Goal: Task Accomplishment & Management: Use online tool/utility

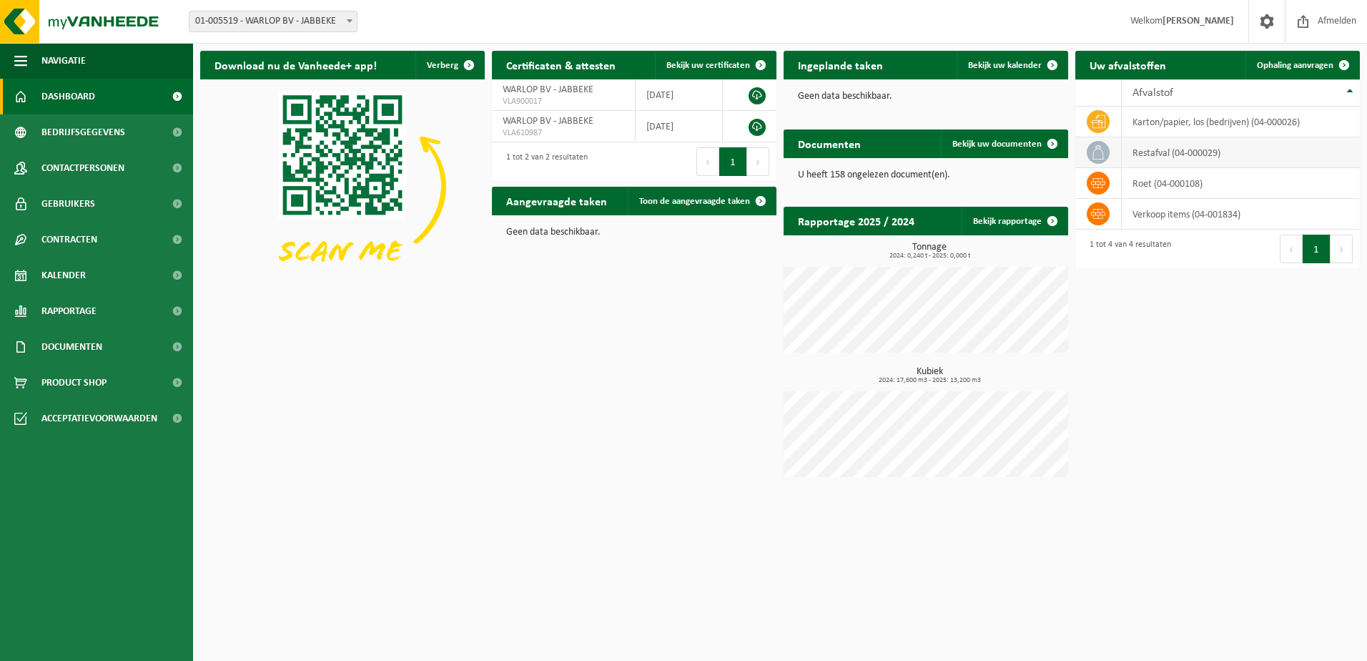
click at [1235, 155] on td "restafval (04-000029)" at bounding box center [1241, 152] width 238 height 31
click at [114, 127] on span "Bedrijfsgegevens" at bounding box center [83, 132] width 84 height 36
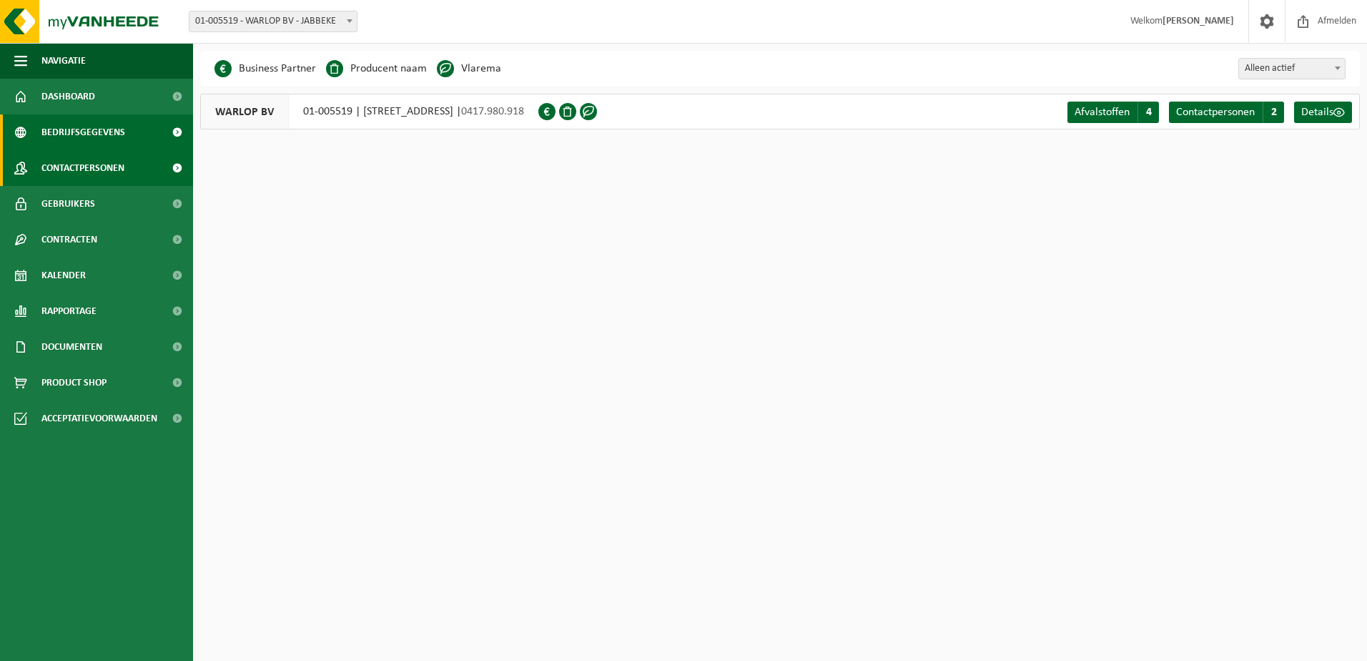
click at [109, 177] on span "Contactpersonen" at bounding box center [82, 168] width 83 height 36
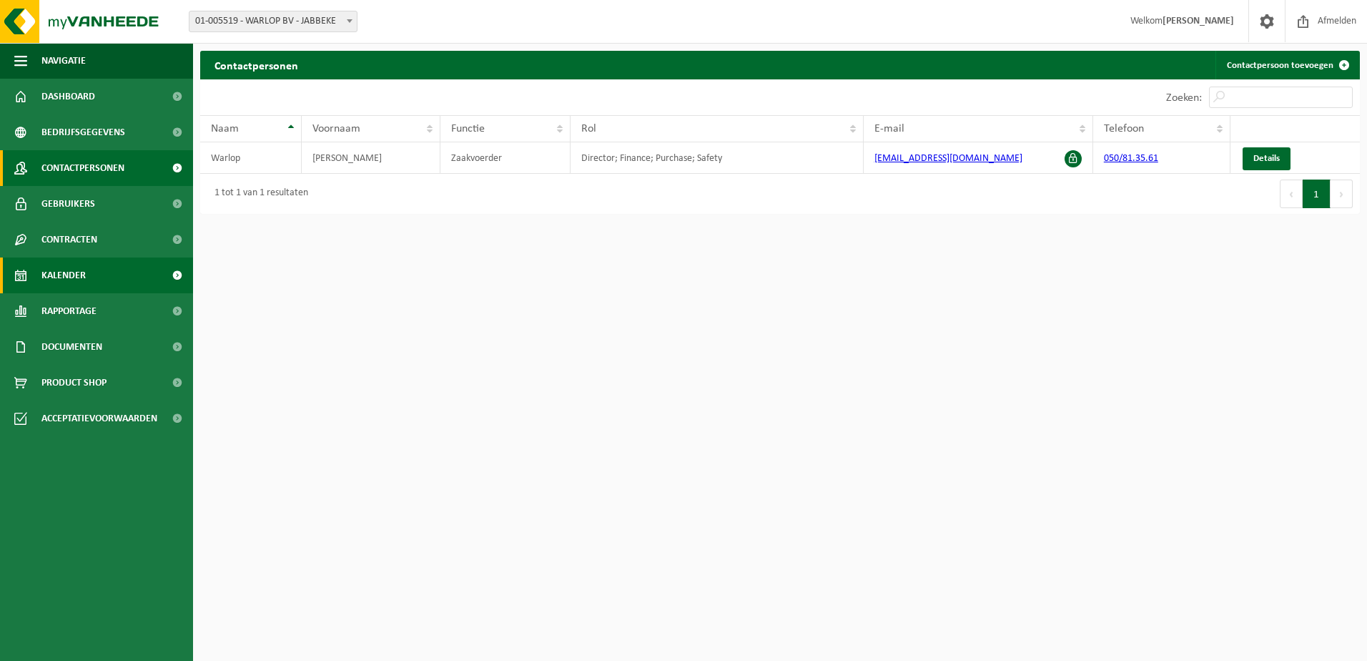
click at [84, 287] on span "Kalender" at bounding box center [63, 275] width 44 height 36
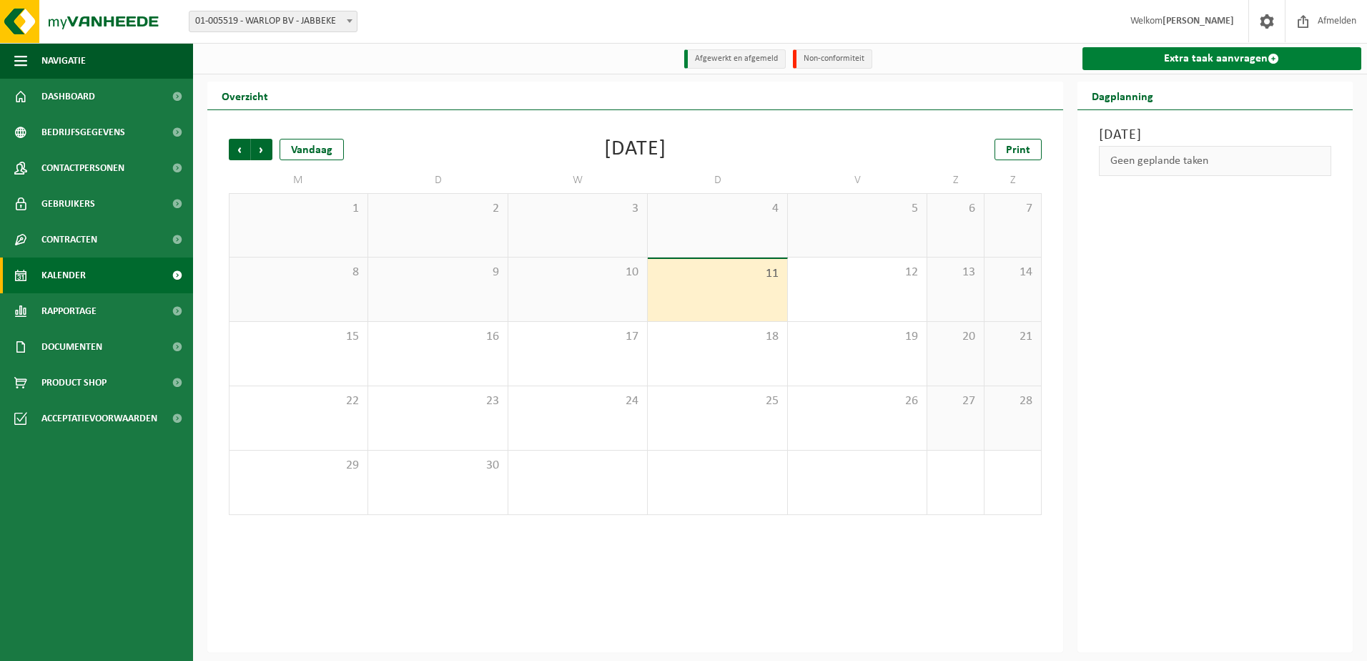
click at [1225, 64] on link "Extra taak aanvragen" at bounding box center [1222, 58] width 280 height 23
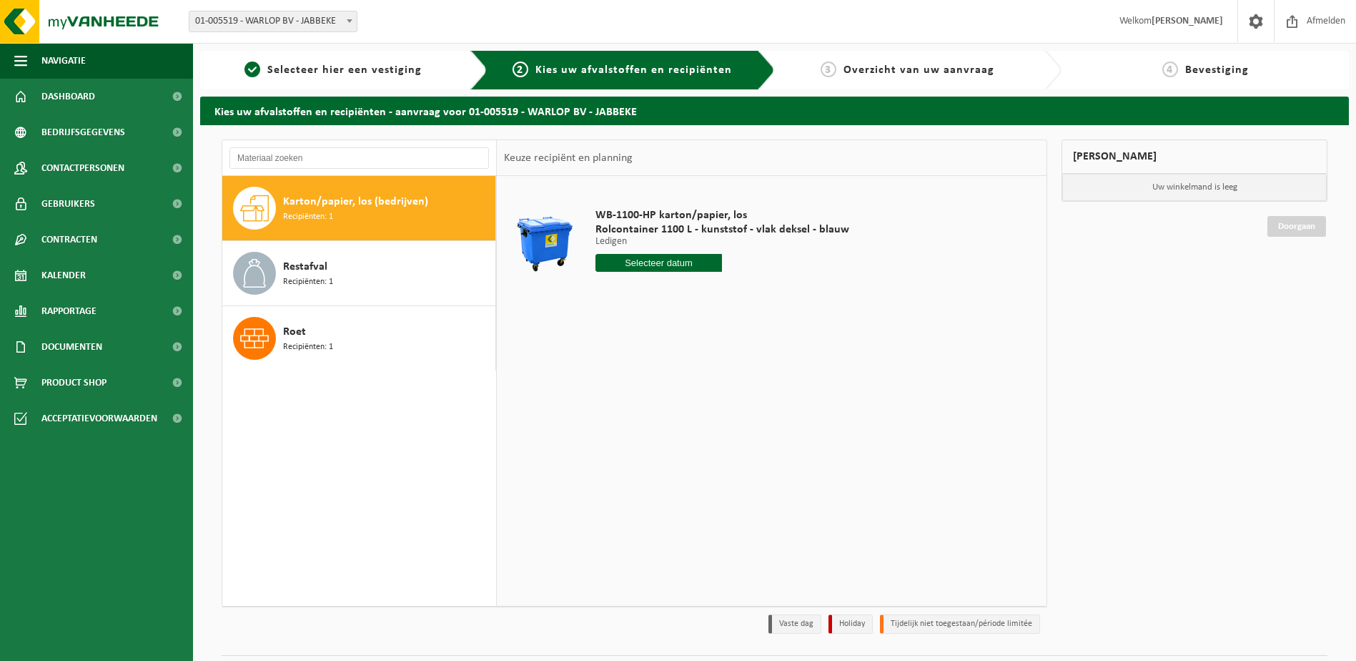
click at [659, 265] on input "text" at bounding box center [659, 263] width 127 height 18
click at [608, 390] on div "15" at bounding box center [608, 389] width 25 height 23
type input "Van [DATE]"
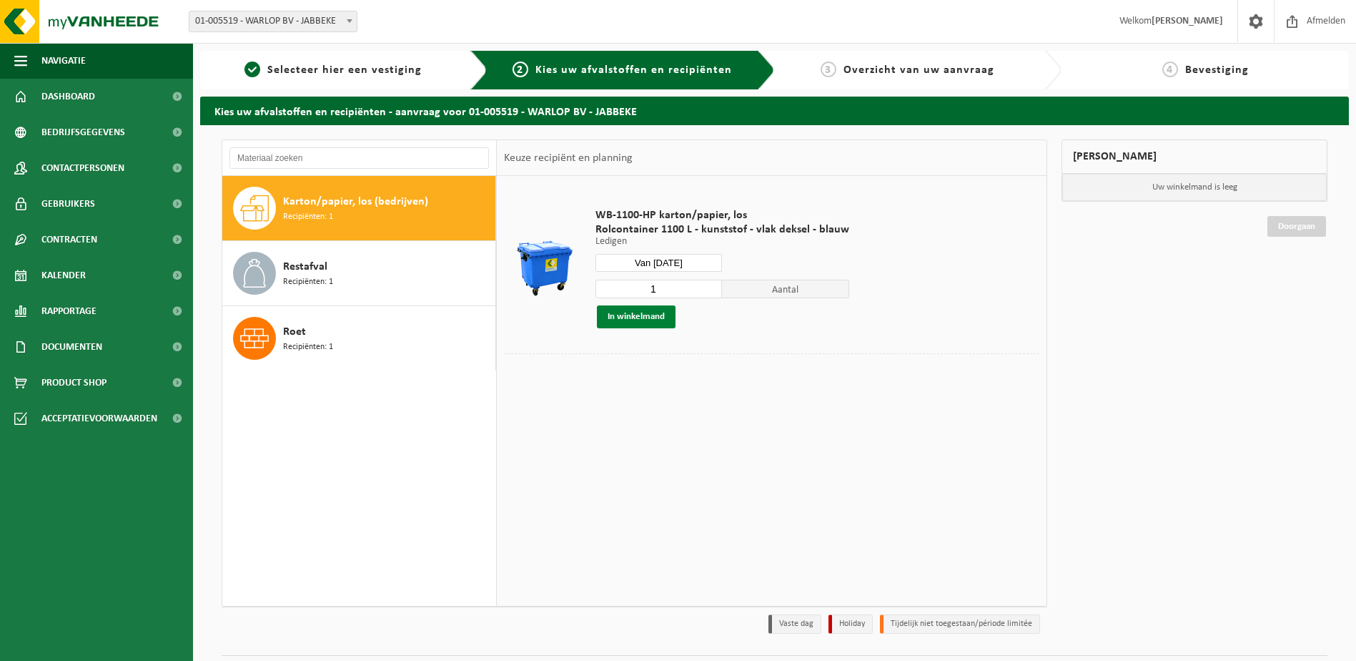
click at [647, 316] on button "In winkelmand" at bounding box center [636, 316] width 79 height 23
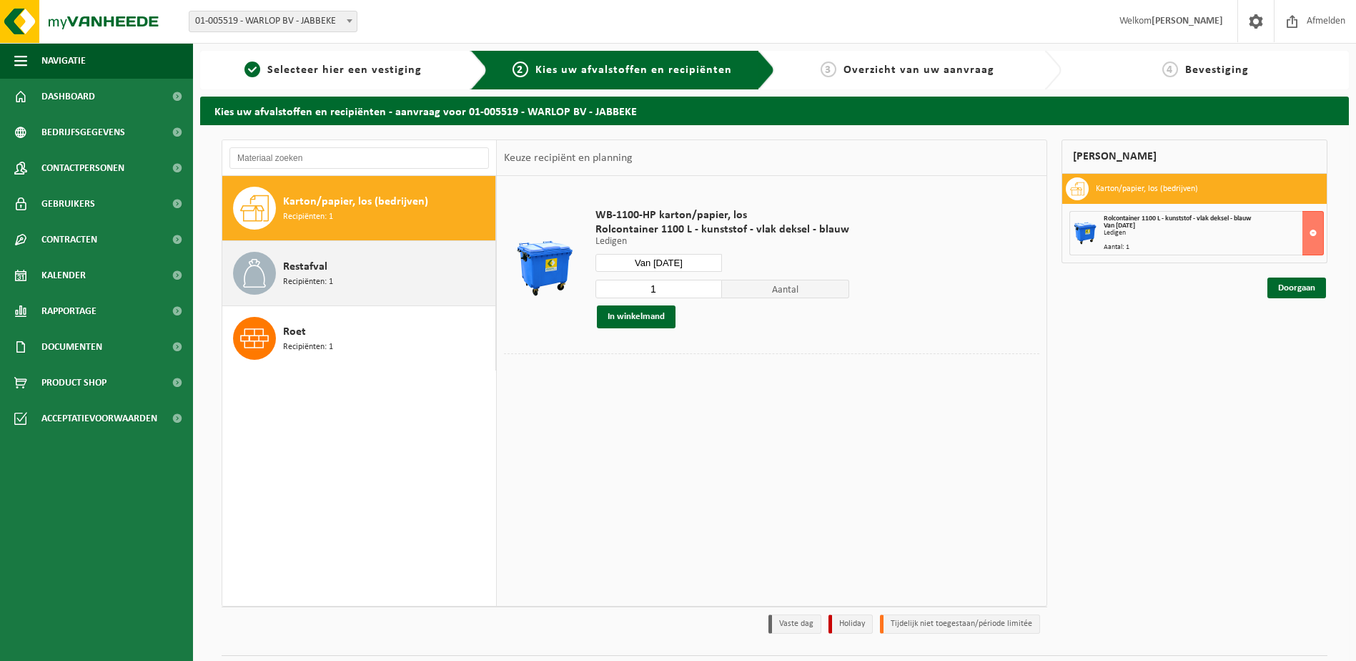
click at [410, 279] on div "Restafval Recipiënten: 1" at bounding box center [387, 273] width 209 height 43
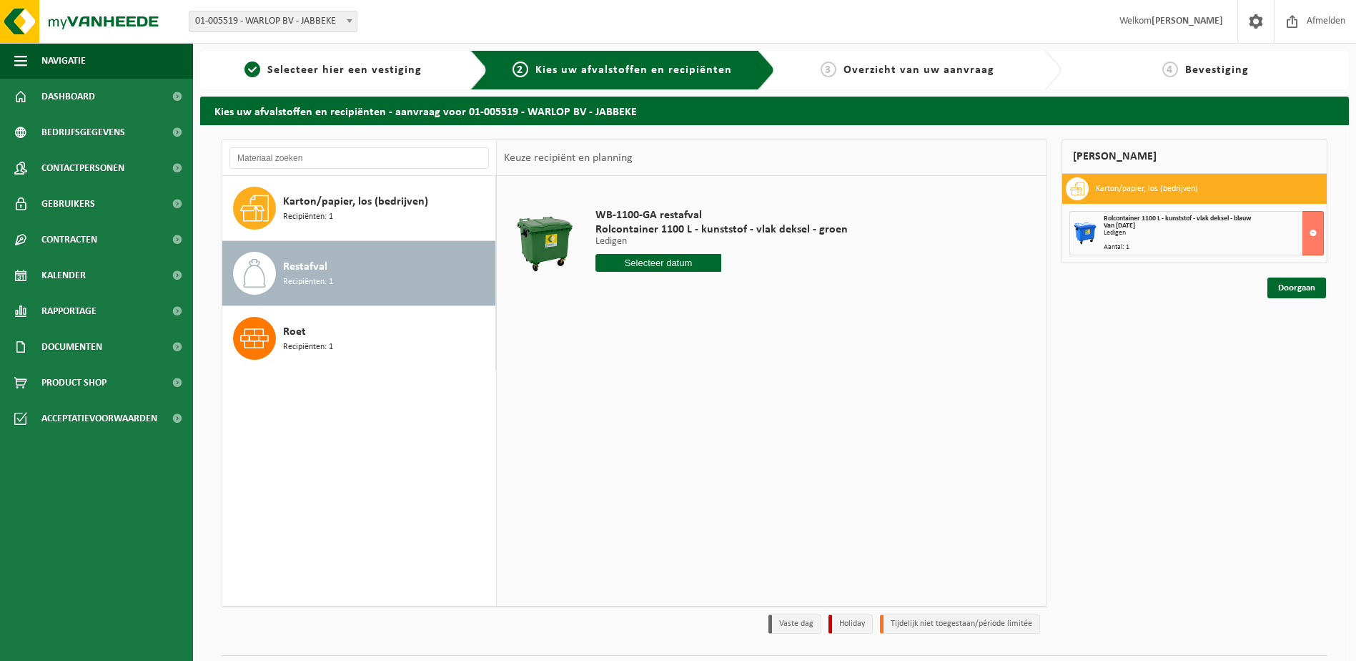
click at [681, 264] on input "text" at bounding box center [659, 263] width 127 height 18
click at [626, 386] on div "16" at bounding box center [633, 389] width 25 height 23
type input "Van 2025-09-16"
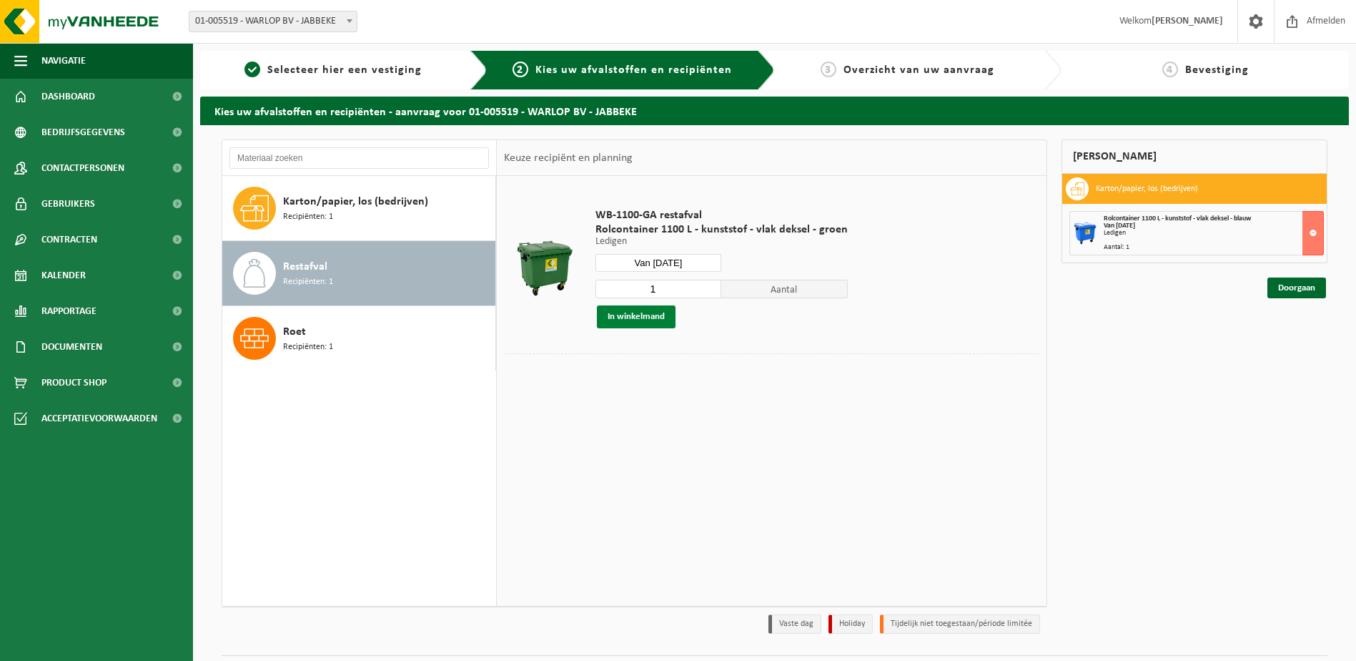
click at [648, 314] on button "In winkelmand" at bounding box center [636, 316] width 79 height 23
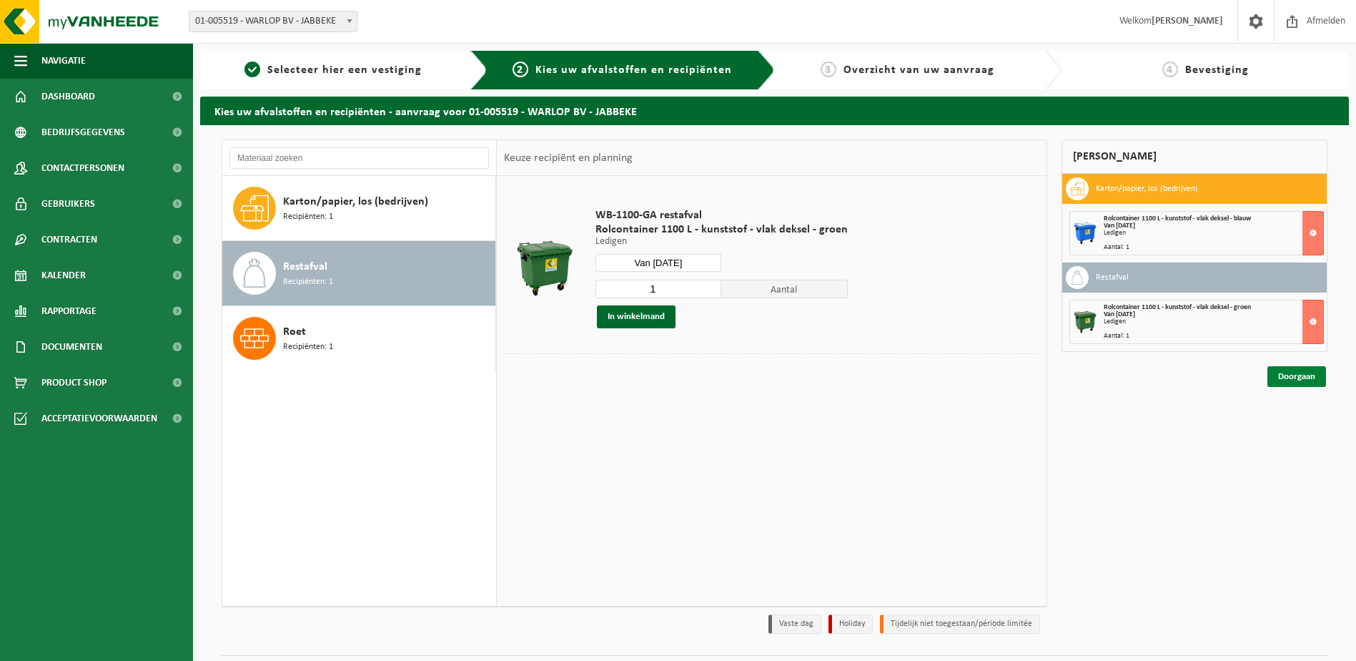
click at [1291, 380] on link "Doorgaan" at bounding box center [1297, 376] width 59 height 21
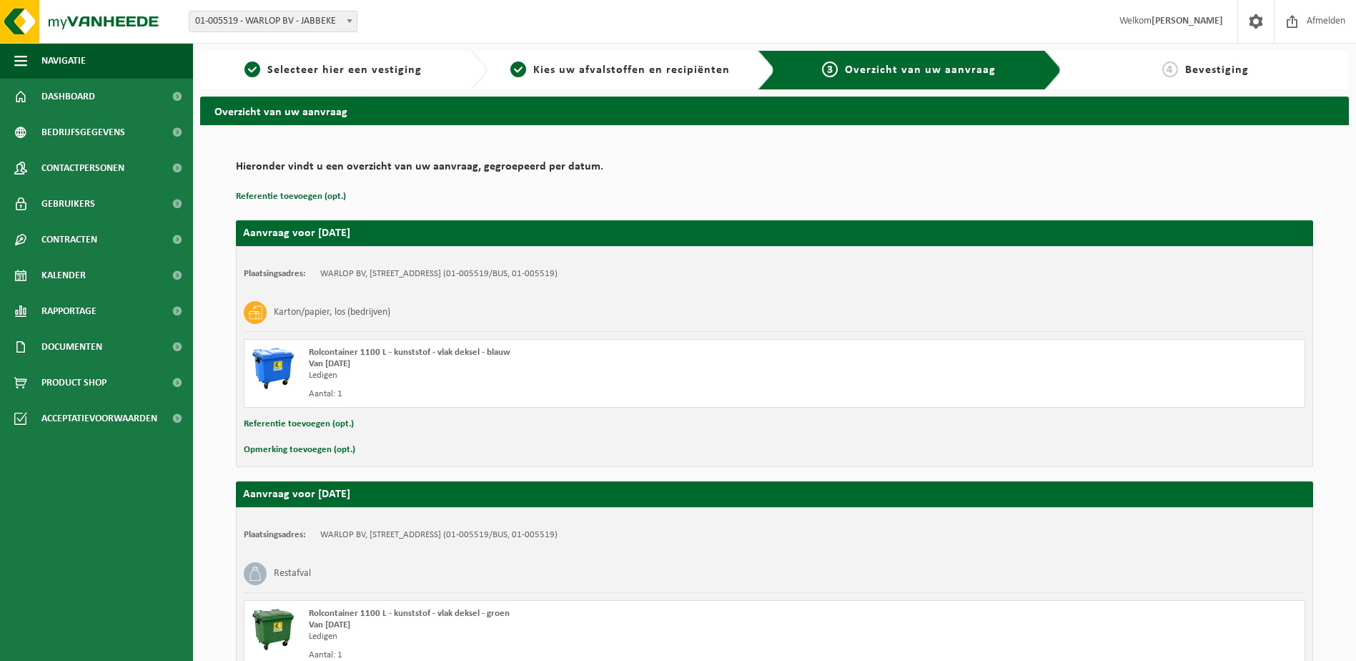
scroll to position [139, 0]
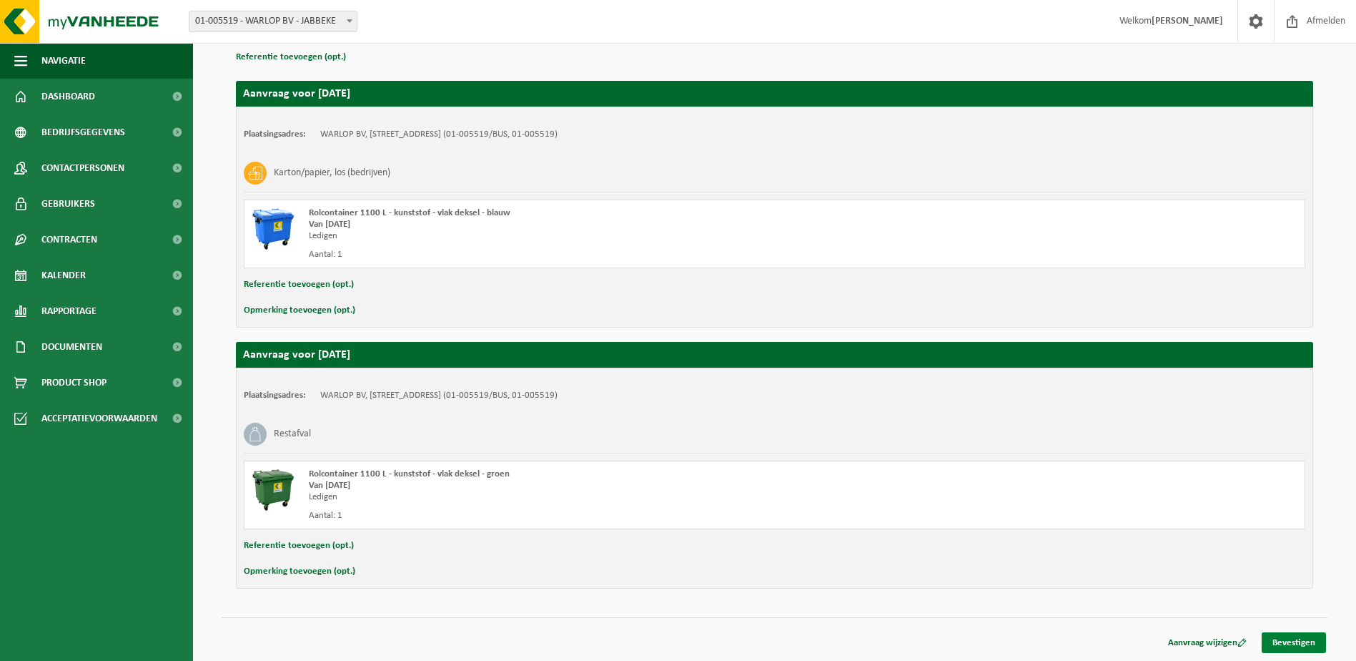
click at [1314, 640] on link "Bevestigen" at bounding box center [1294, 642] width 64 height 21
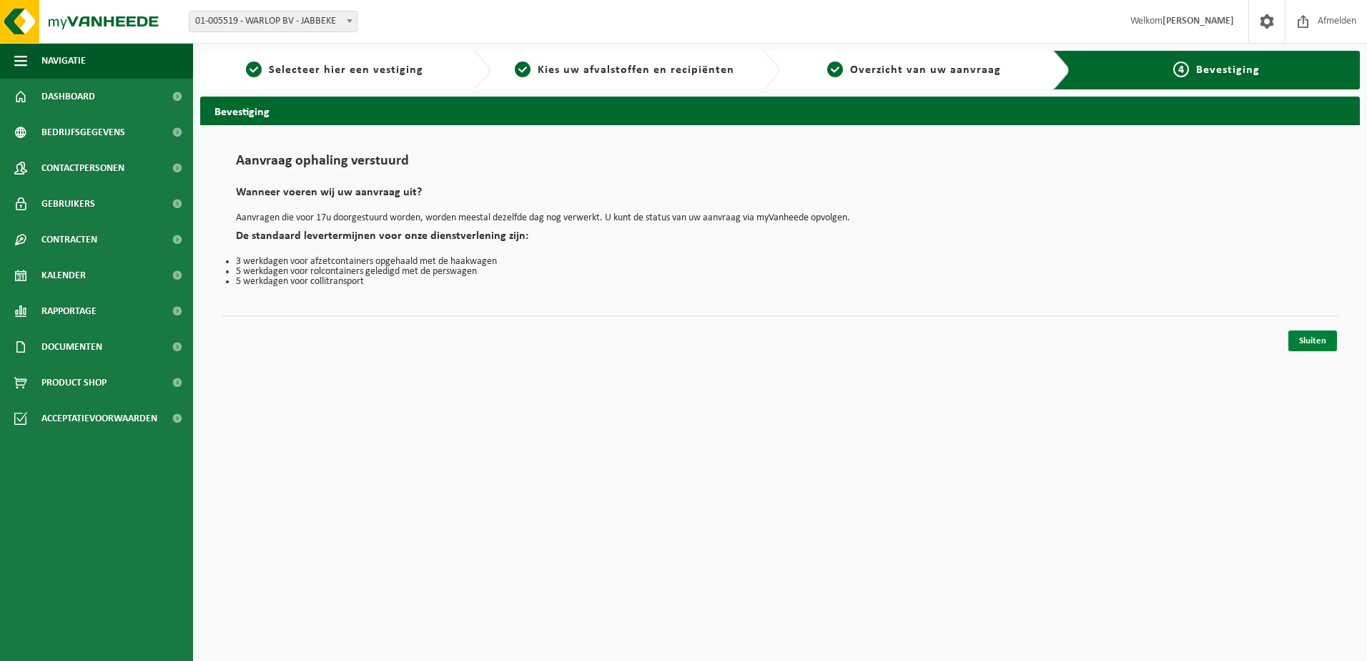
click at [1298, 337] on link "Sluiten" at bounding box center [1312, 340] width 49 height 21
